Goal: Task Accomplishment & Management: Manage account settings

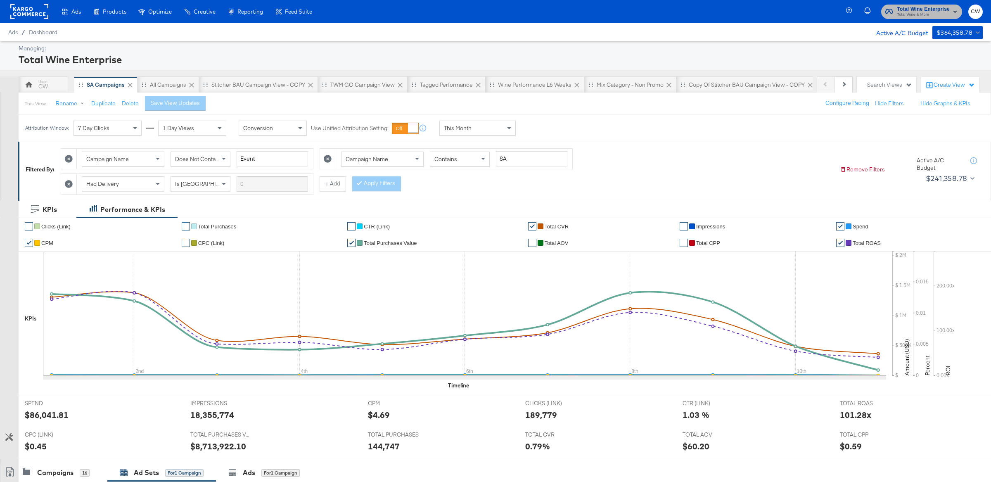
click at [919, 12] on span "Total Wine & More" at bounding box center [923, 15] width 53 height 7
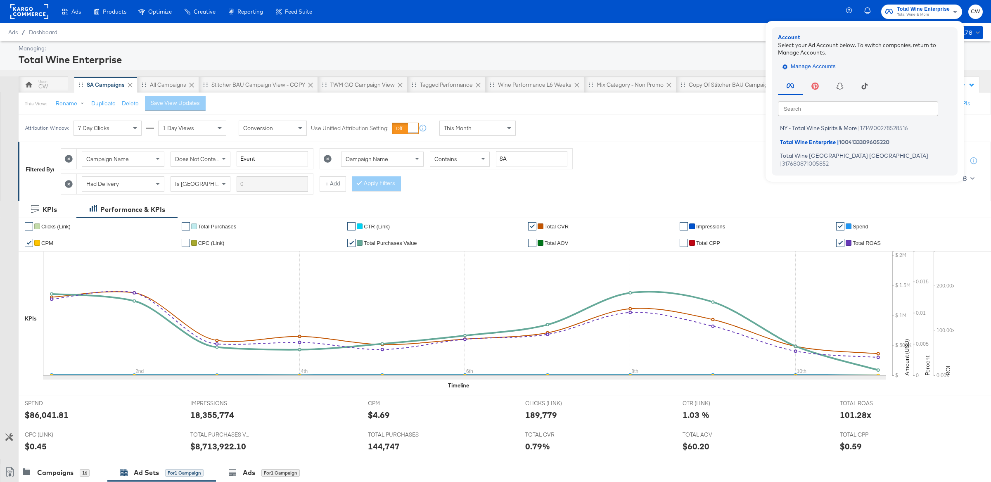
click at [802, 65] on span "Manage Accounts" at bounding box center [810, 66] width 52 height 9
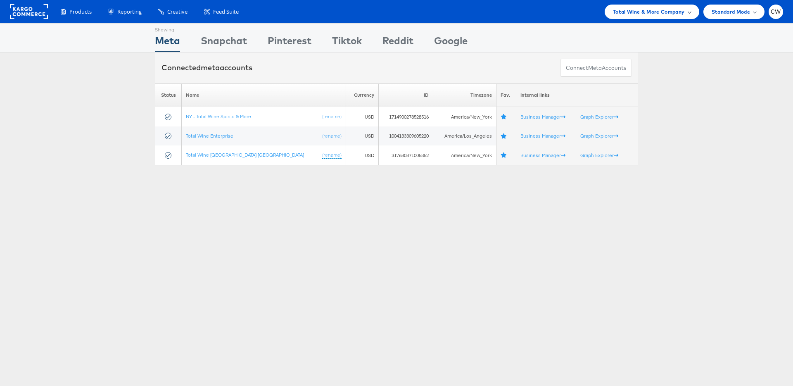
click at [655, 17] on div "Total Wine & More Company" at bounding box center [652, 12] width 95 height 14
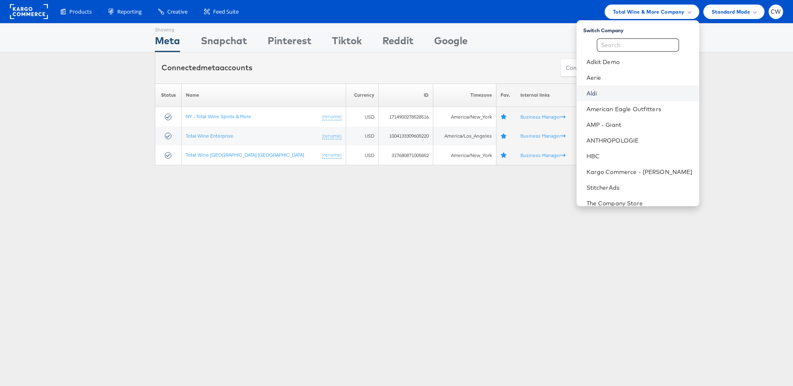
click at [612, 90] on link "Aldi" at bounding box center [639, 93] width 106 height 8
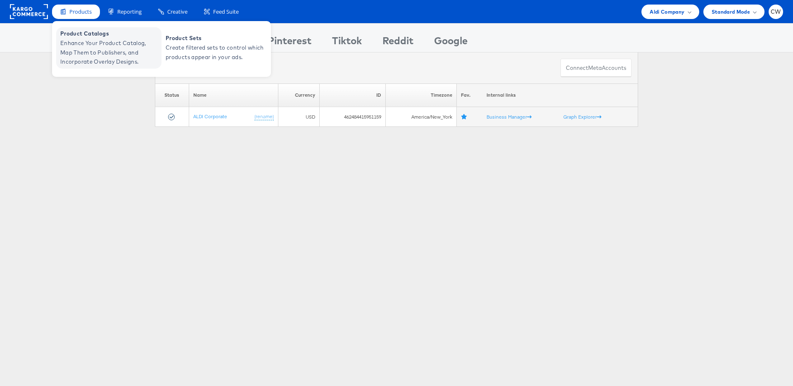
click at [109, 45] on span "Enhance Your Product Catalog, Map Them to Publishers, and Incorporate Overlay D…" at bounding box center [109, 52] width 99 height 28
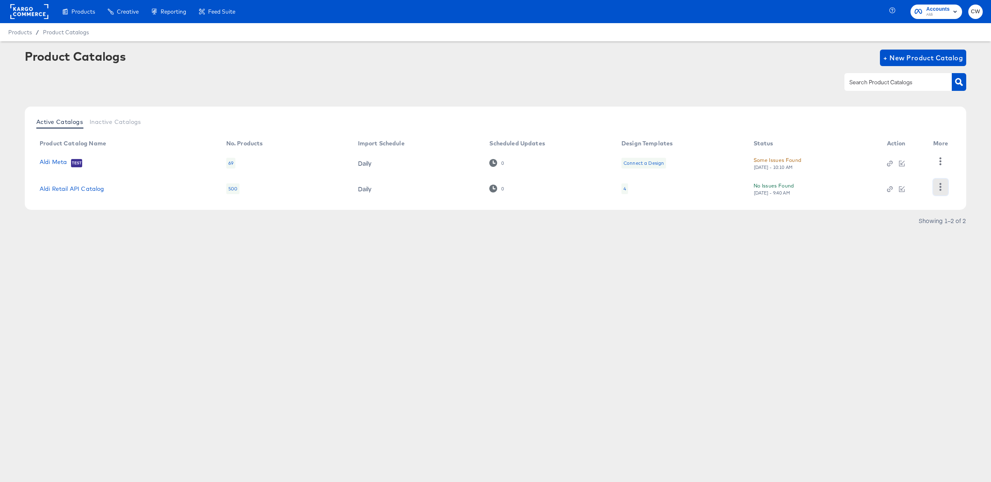
click at [943, 187] on icon "button" at bounding box center [941, 187] width 8 height 8
click at [918, 158] on div "HUD Checks (Internal)" at bounding box center [907, 160] width 83 height 13
click at [808, 293] on div "Products Creative Reporting Feed Suite Accounts Aldi CW Products / Product Cata…" at bounding box center [495, 241] width 991 height 482
click at [943, 161] on icon "button" at bounding box center [941, 161] width 8 height 8
click at [896, 161] on div "HUD Checks (Internal)" at bounding box center [907, 160] width 83 height 13
